Goal: Task Accomplishment & Management: Use online tool/utility

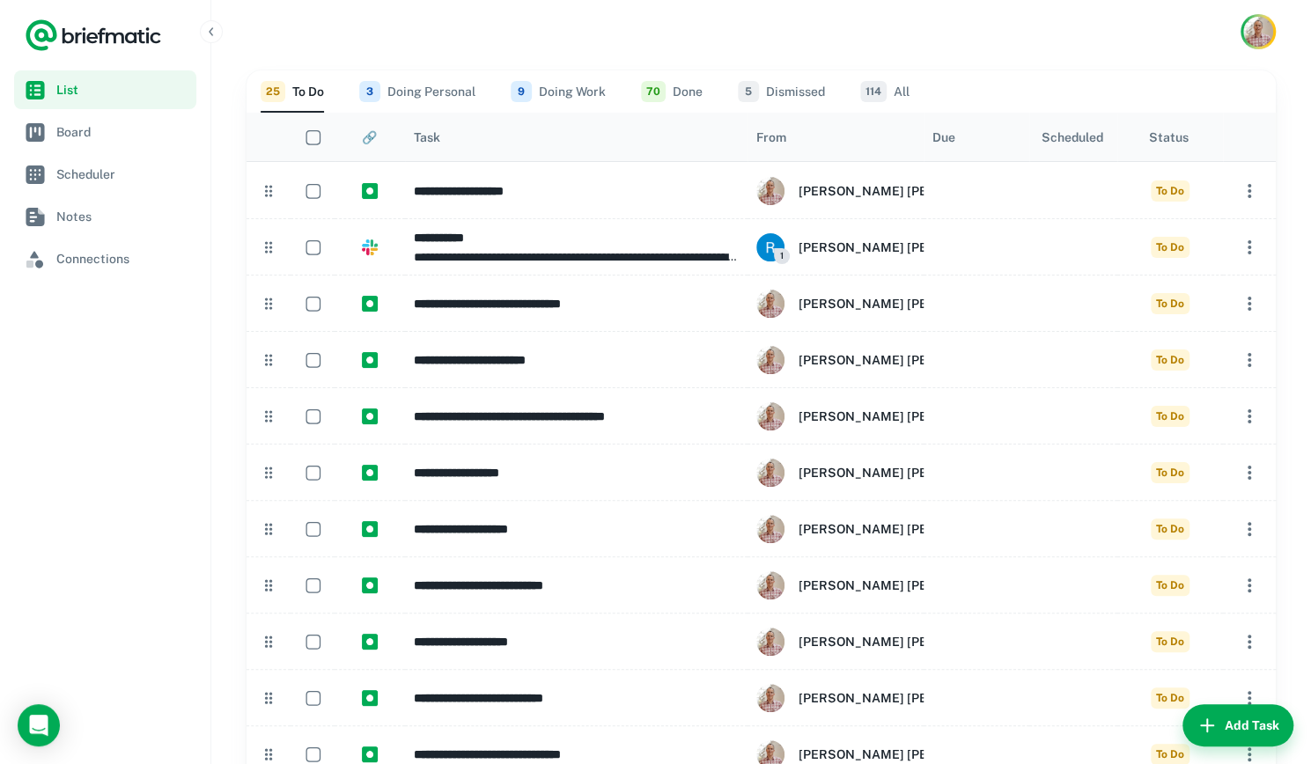
click at [450, 87] on button "3 Doing Personal" at bounding box center [417, 91] width 116 height 42
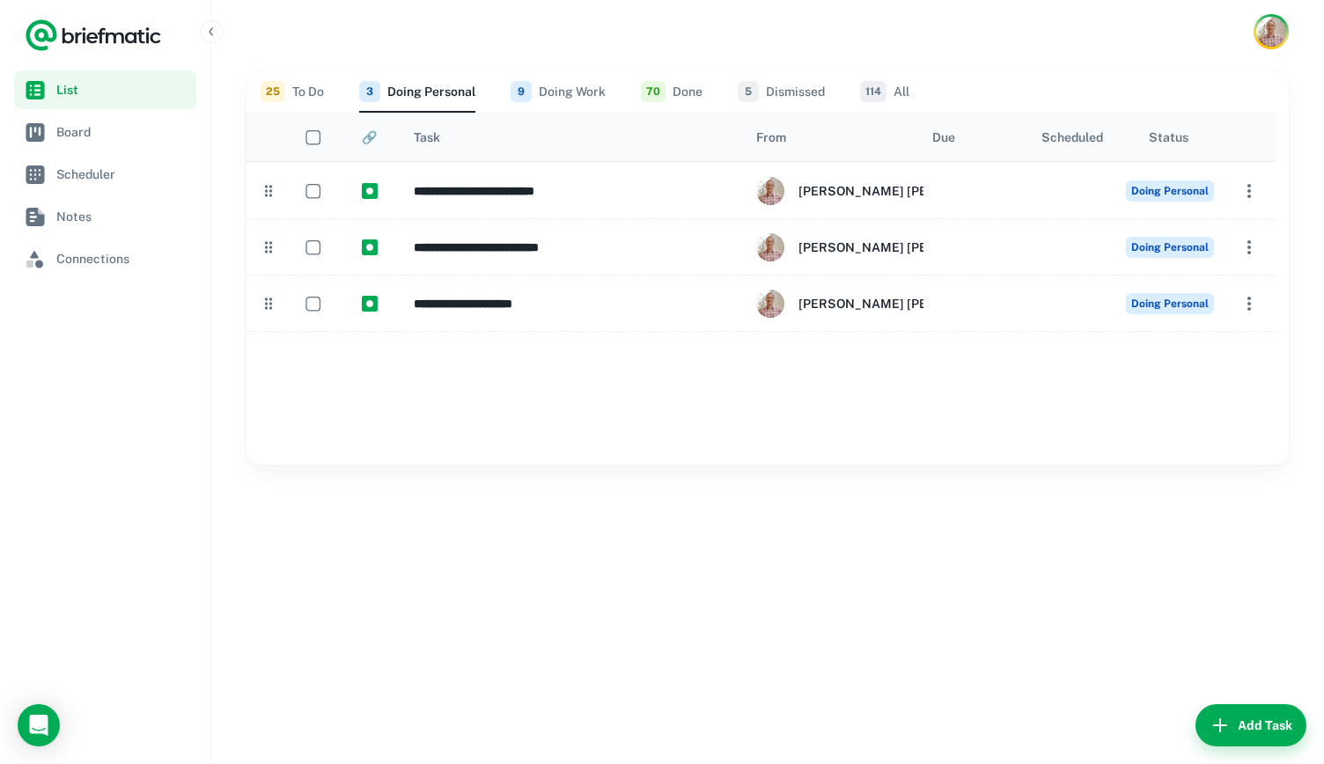
click at [299, 90] on button "25 To Do" at bounding box center [292, 91] width 63 height 42
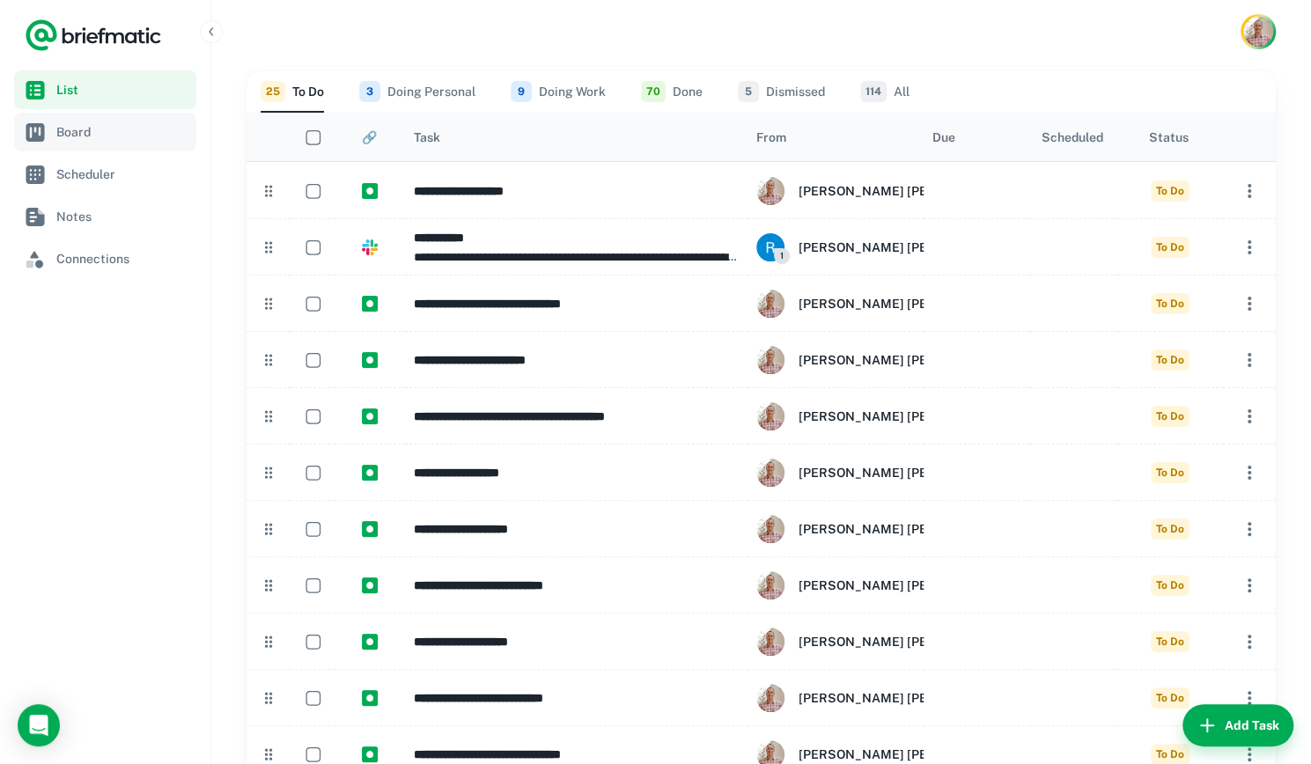
click at [88, 142] on link "Board" at bounding box center [105, 132] width 182 height 39
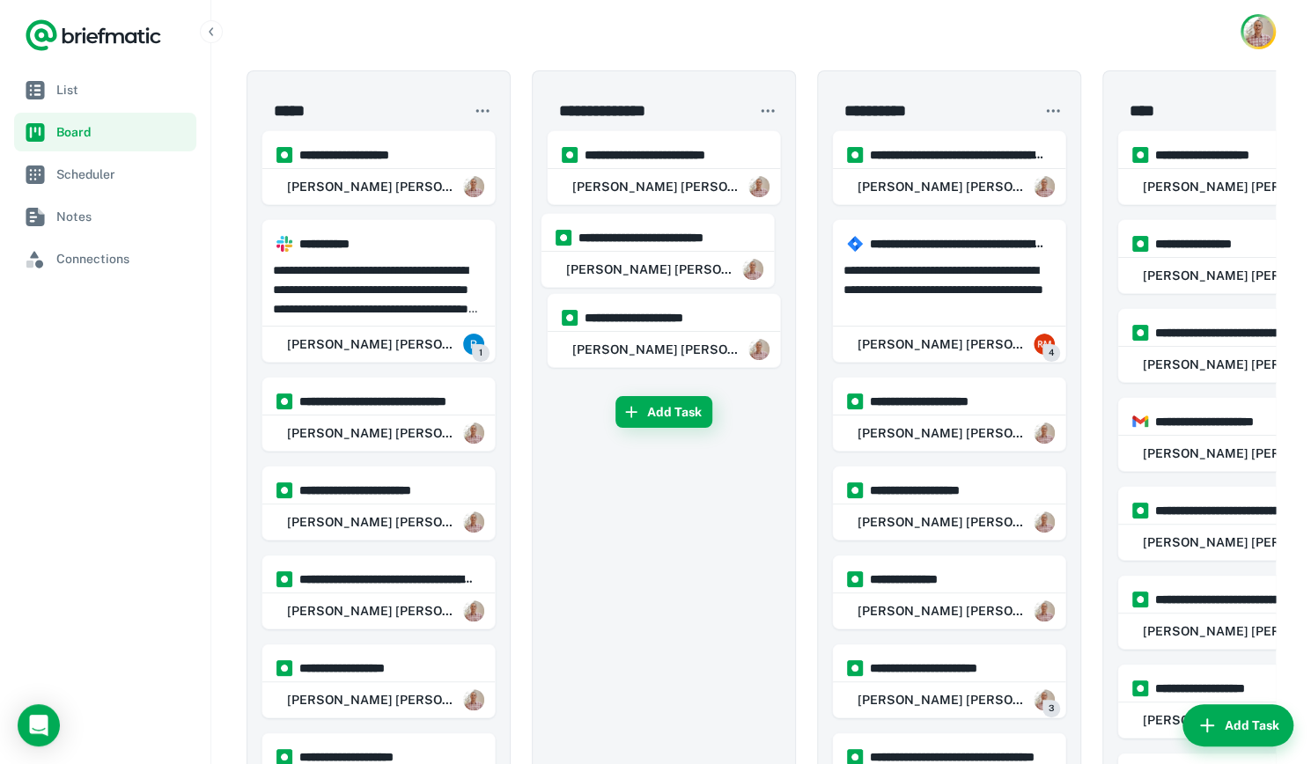
drag, startPoint x: 644, startPoint y: 267, endPoint x: 637, endPoint y: 254, distance: 14.2
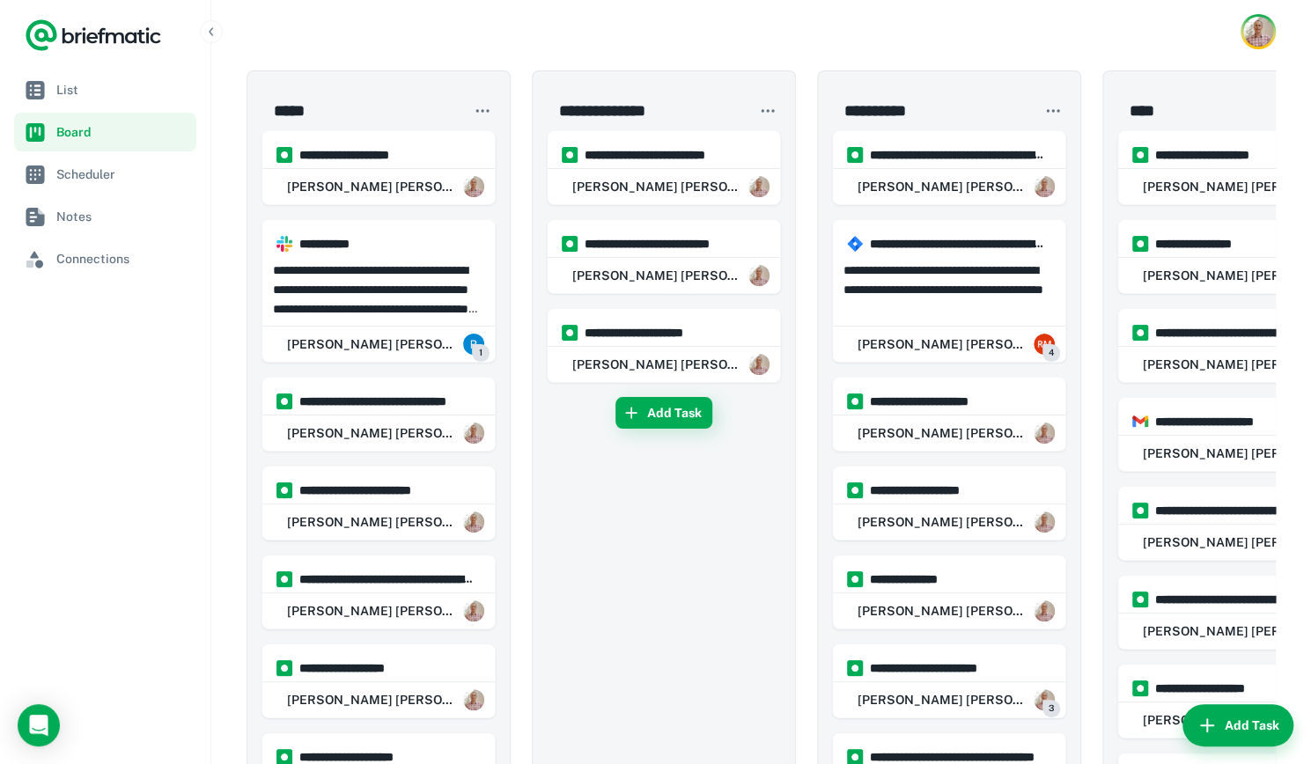
scroll to position [0, 358]
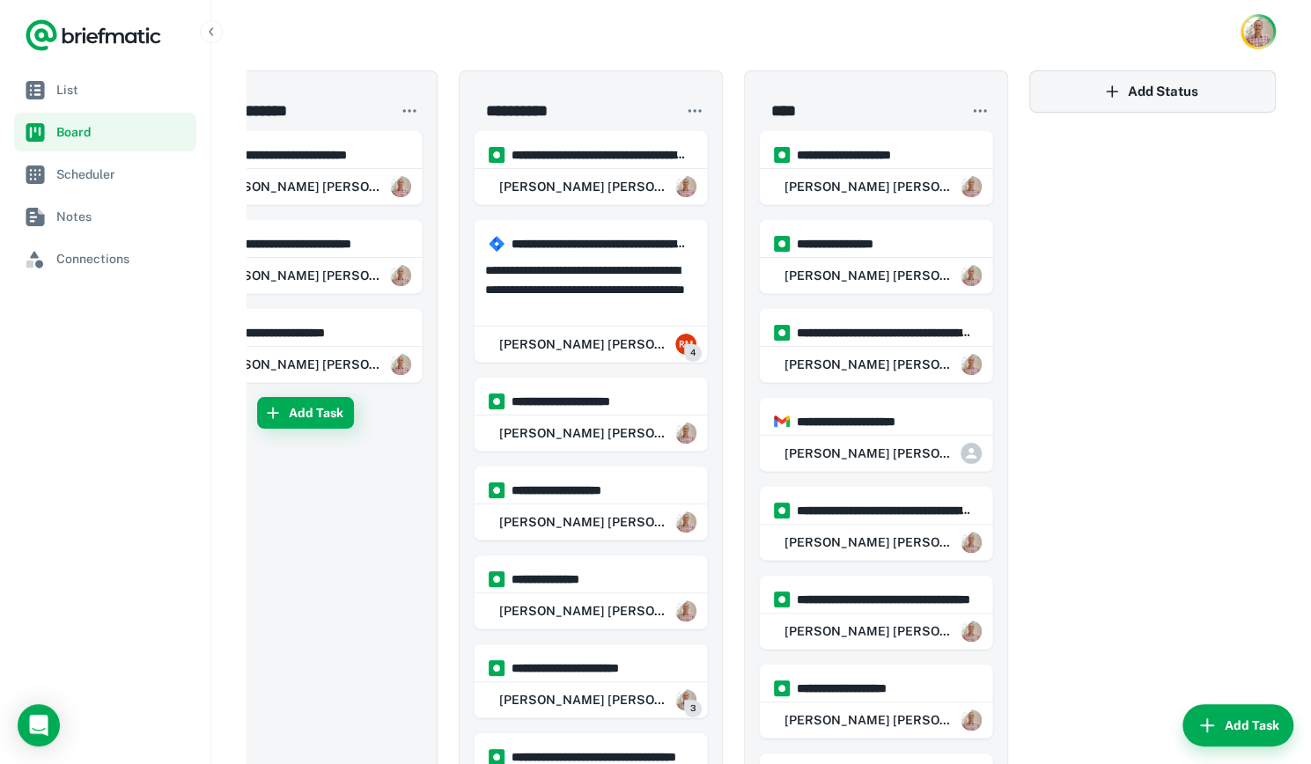
click at [1153, 86] on button "Add Status" at bounding box center [1152, 91] width 246 height 42
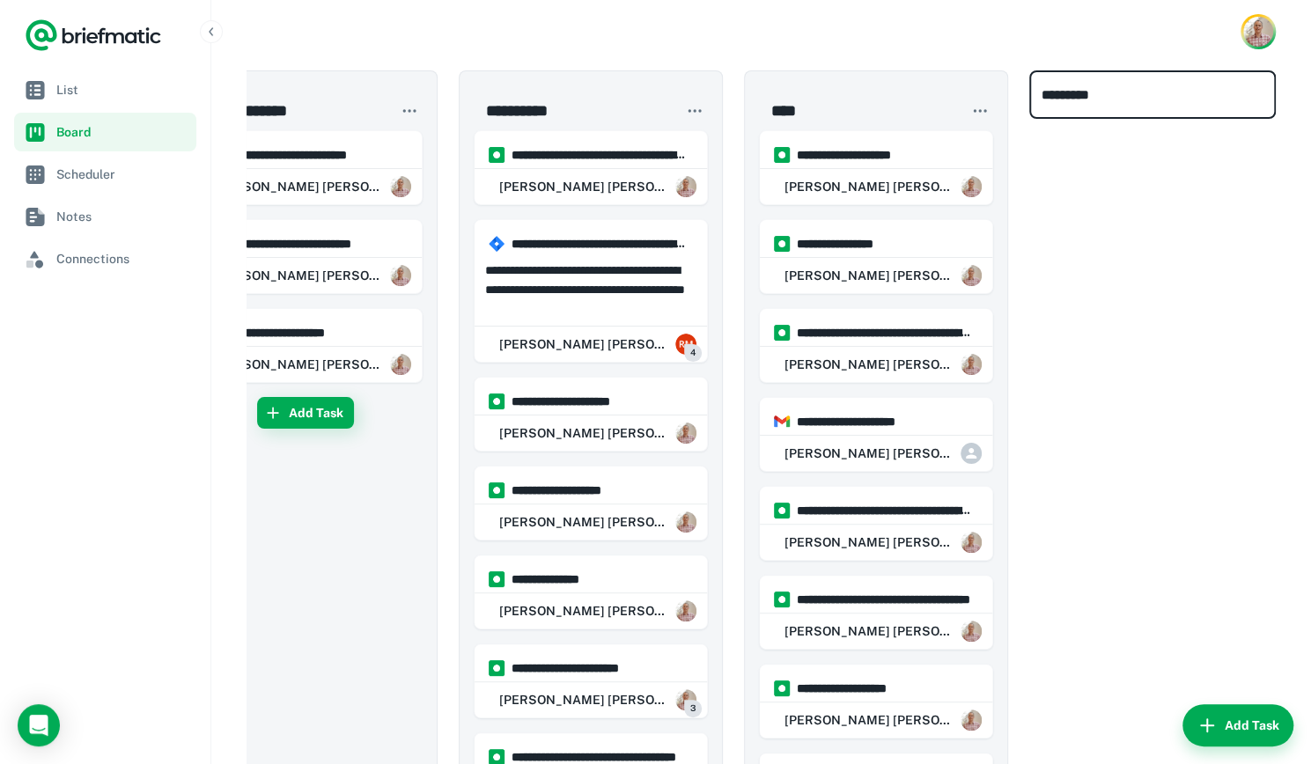
type input "*********"
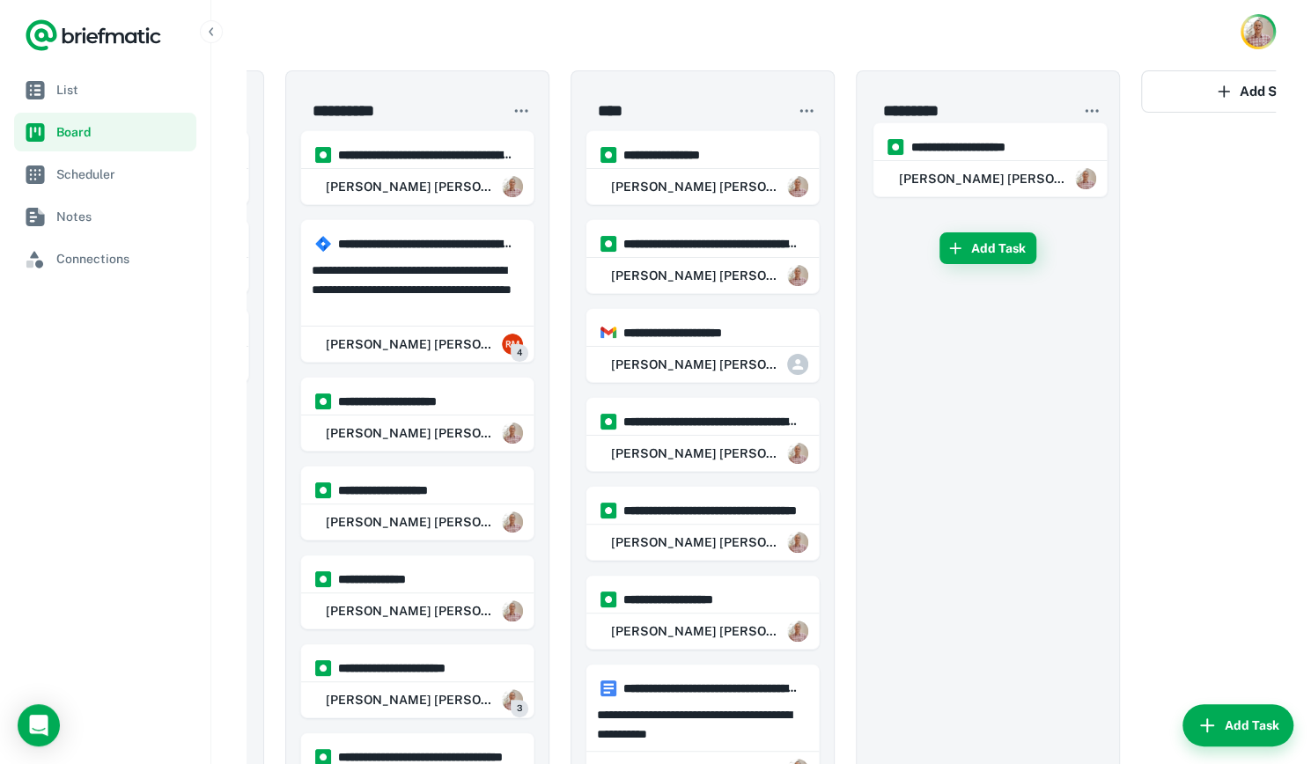
scroll to position [0, 535]
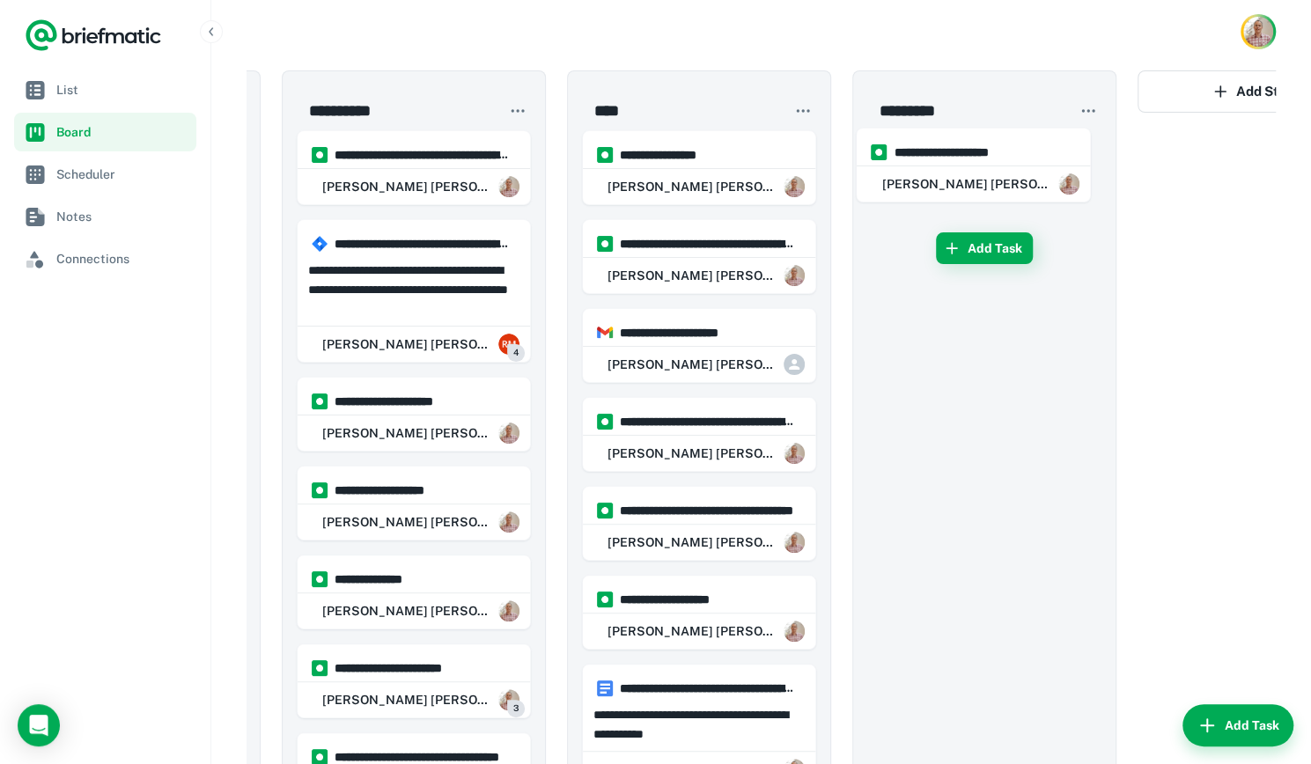
drag, startPoint x: 854, startPoint y: 174, endPoint x: 958, endPoint y: 174, distance: 103.9
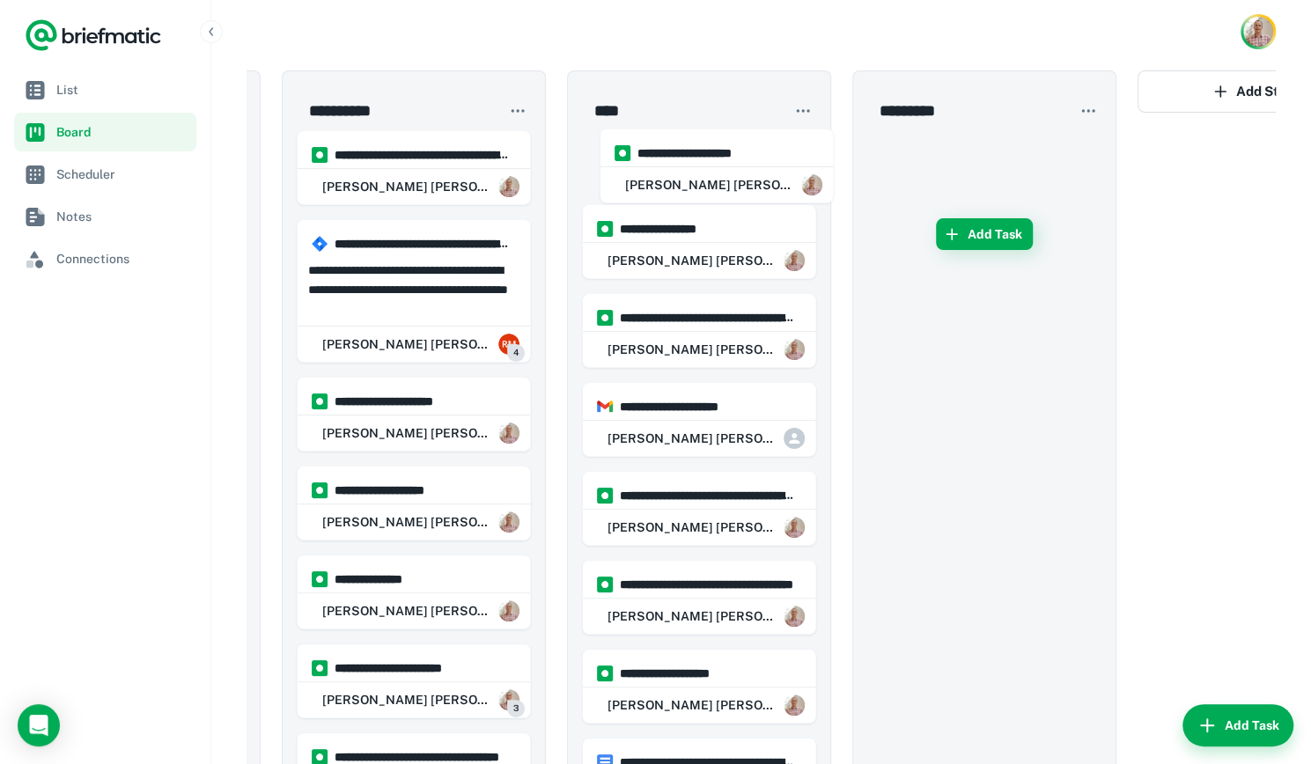
drag, startPoint x: 958, startPoint y: 174, endPoint x: 673, endPoint y: 172, distance: 284.4
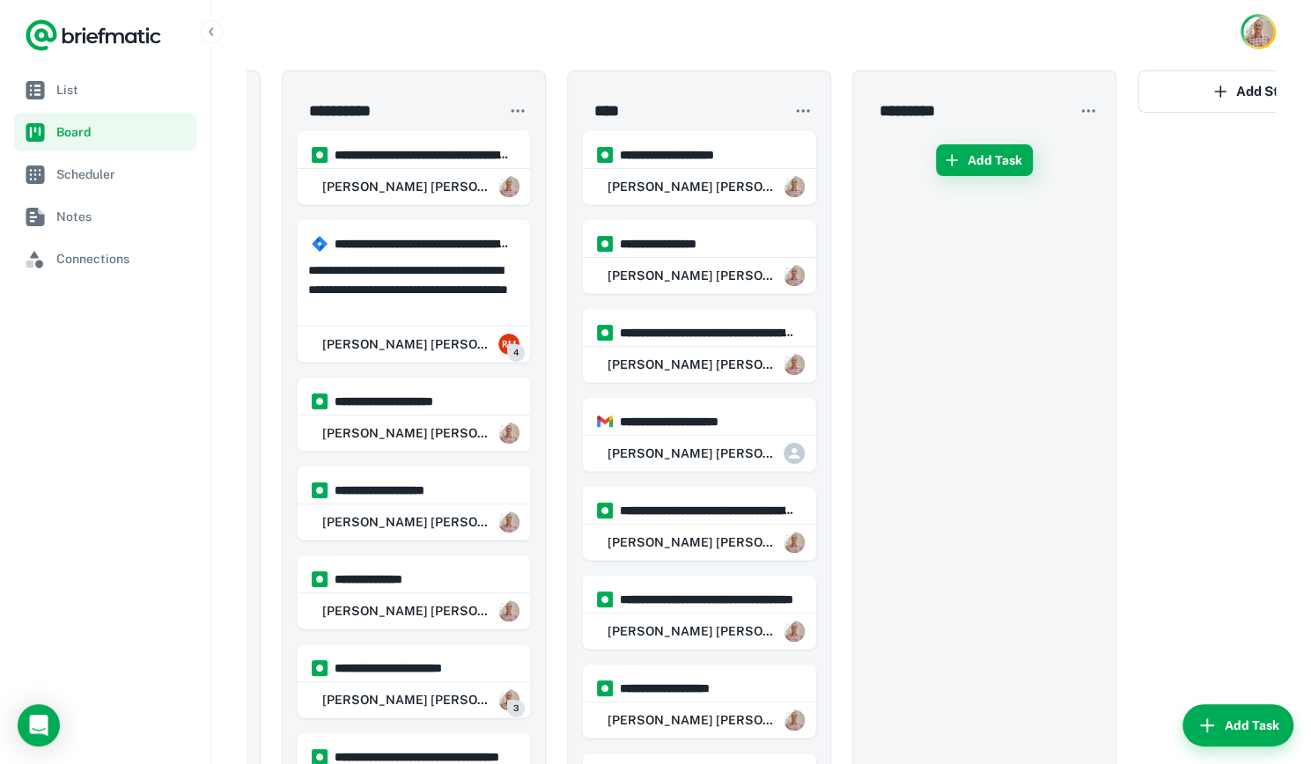
click at [1092, 114] on icon "button" at bounding box center [1088, 111] width 18 height 18
click at [1058, 170] on li "Remove status" at bounding box center [1033, 176] width 137 height 30
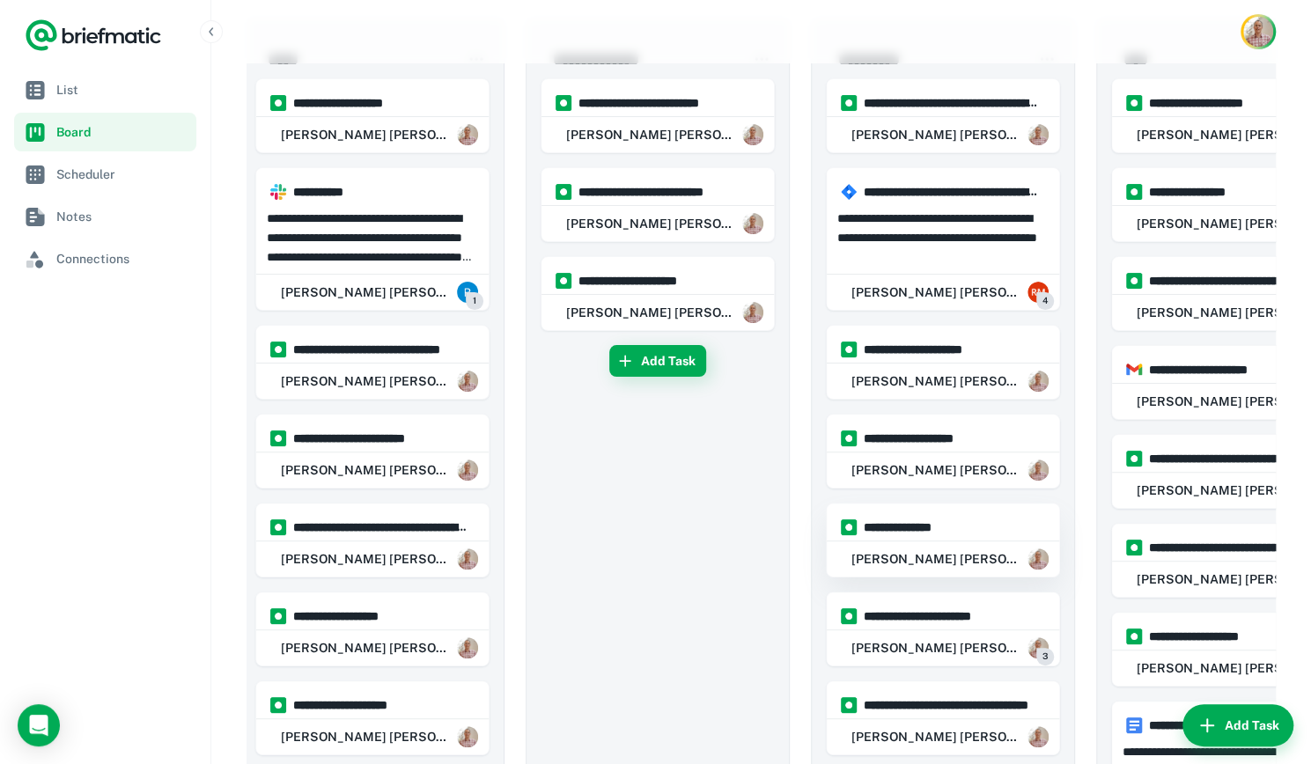
scroll to position [0, 0]
